Goal: Go to known website: Access a specific website the user already knows

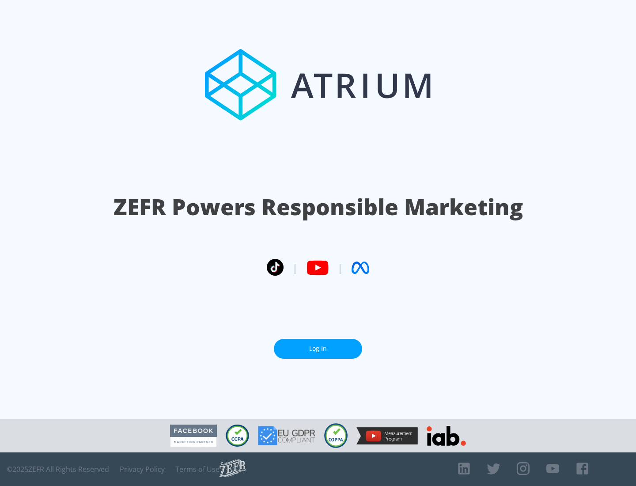
click at [318, 345] on link "Log In" at bounding box center [318, 349] width 88 height 20
